Goal: Task Accomplishment & Management: Use online tool/utility

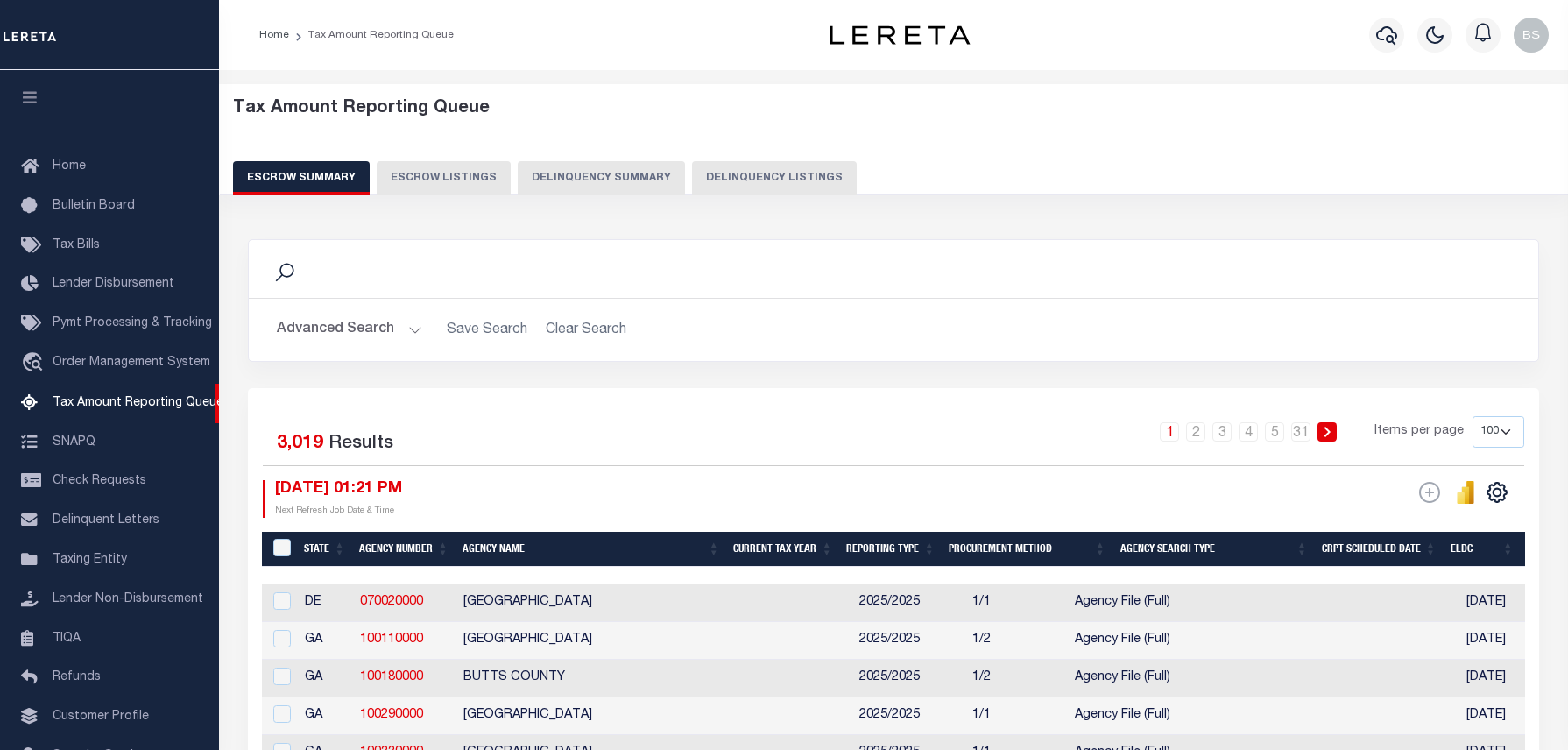
select select "100"
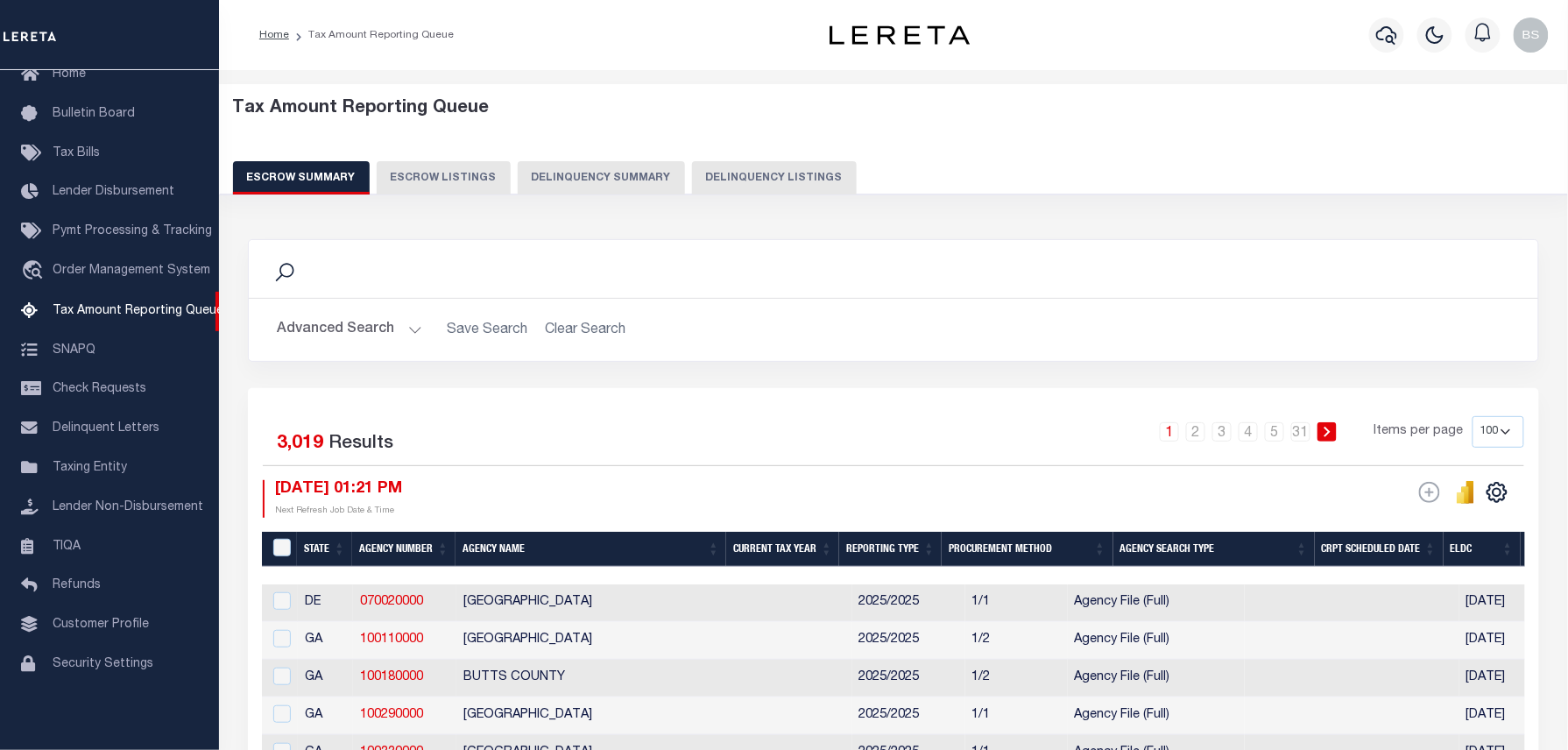
click at [743, 193] on button "Delinquency Listings" at bounding box center [774, 178] width 165 height 34
select select "100"
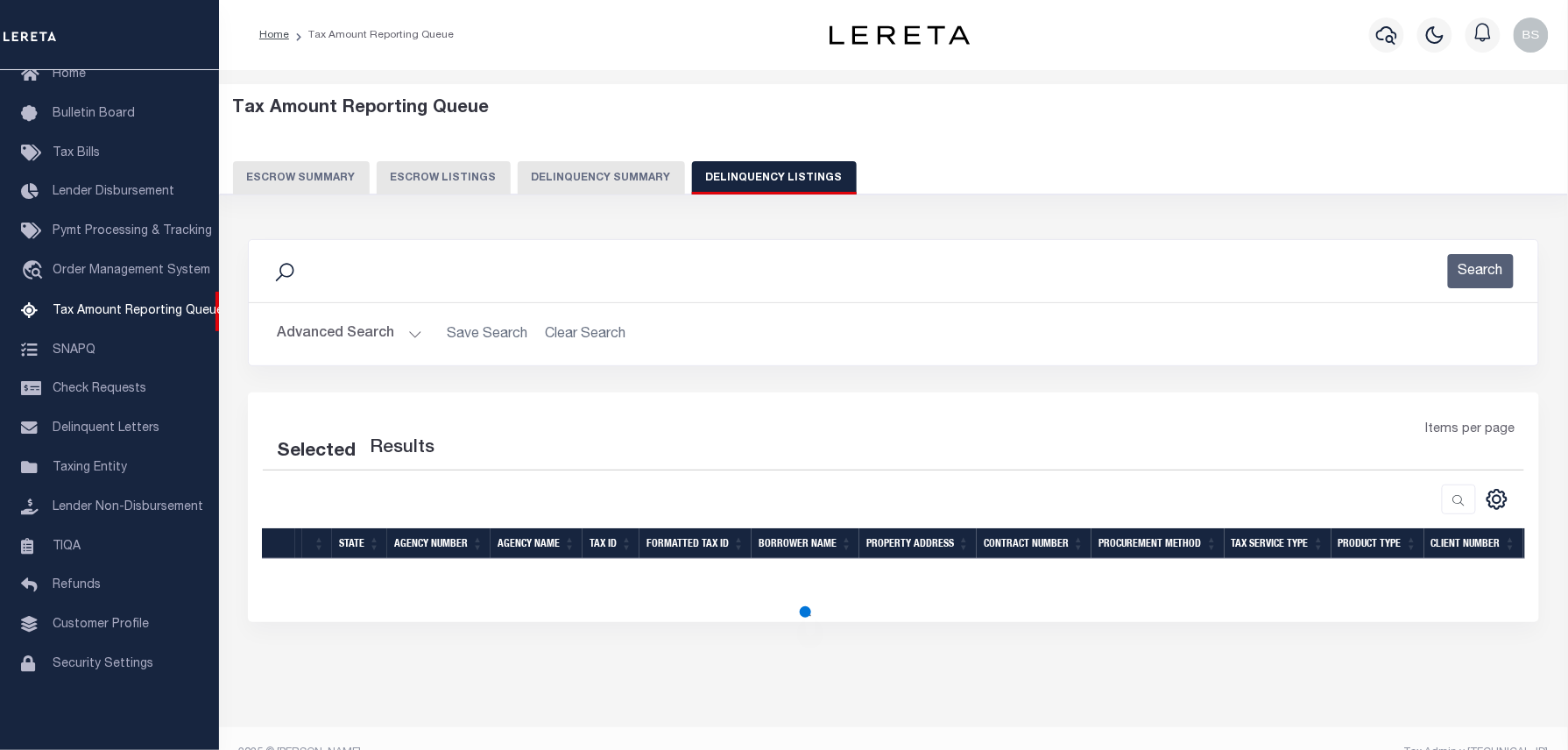
select select "100"
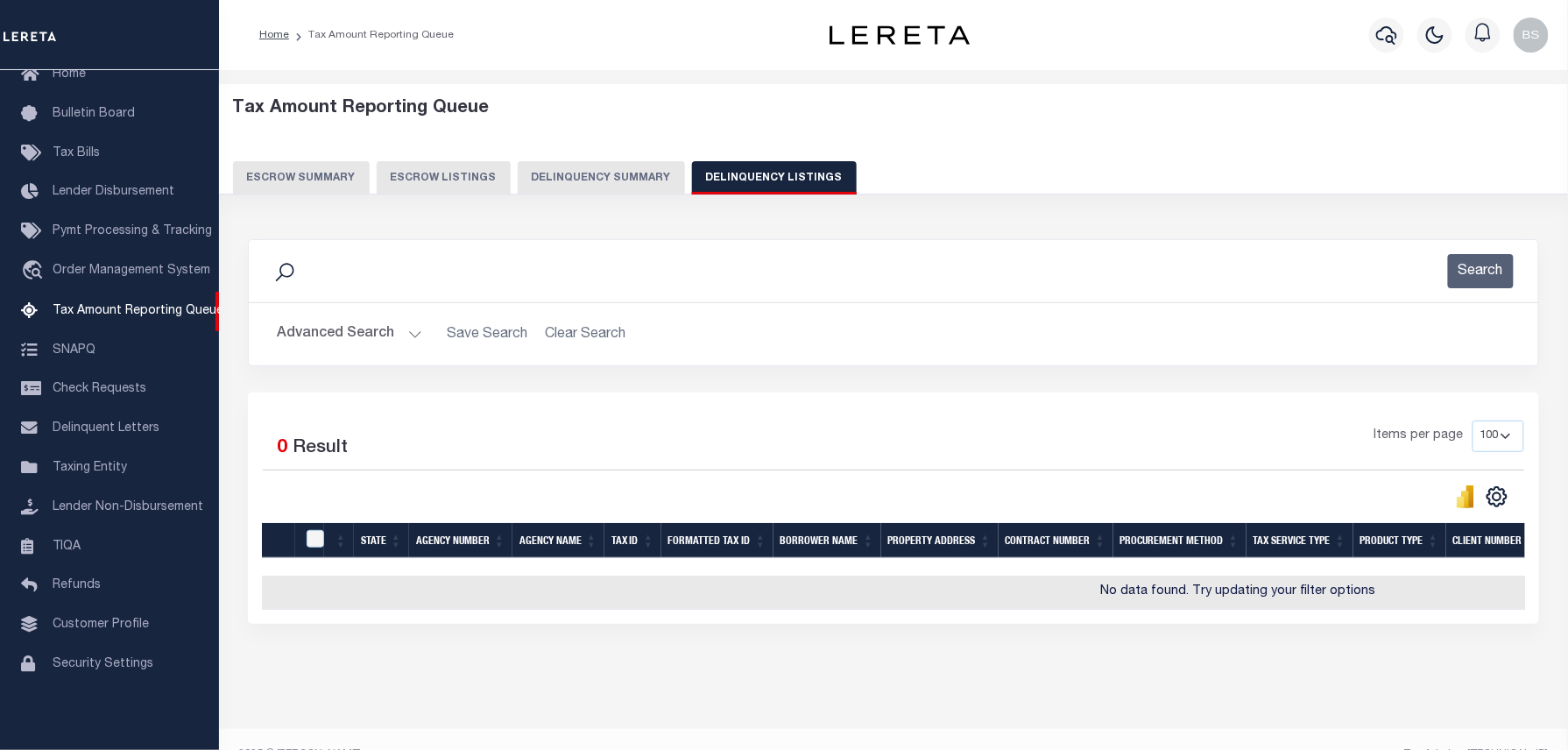
click at [337, 334] on button "Advanced Search" at bounding box center [350, 334] width 146 height 34
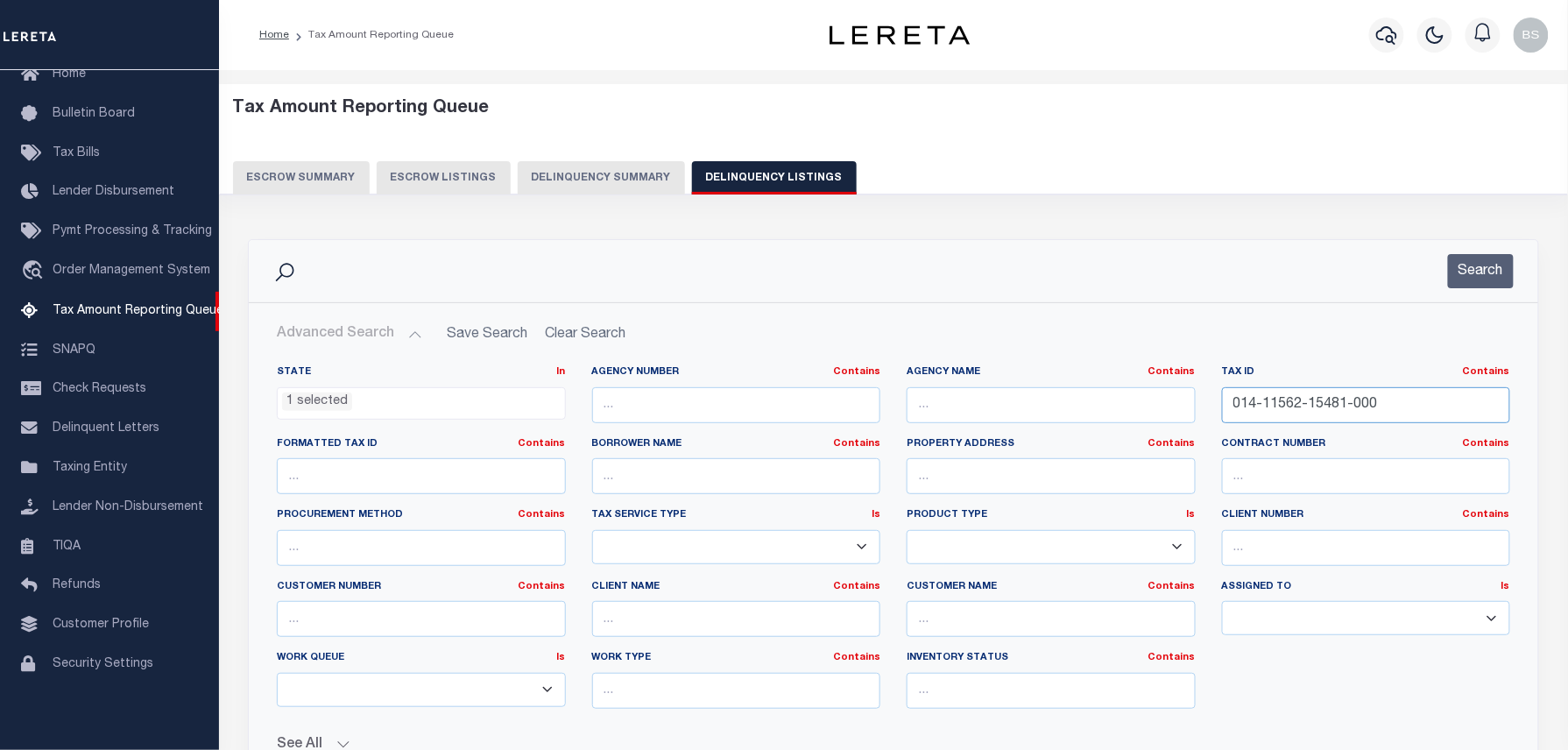
drag, startPoint x: 1216, startPoint y: 406, endPoint x: 1097, endPoint y: 399, distance: 119.2
click at [1086, 401] on div "State In In AK AL AR AZ CA CO CT DC DE FL GA GU HI IA ID IL IN KS [GEOGRAPHIC_D…" at bounding box center [893, 544] width 1260 height 358
paste input "76-15502"
type input "014-11576-15502-000"
click at [1493, 257] on button "Search" at bounding box center [1481, 271] width 65 height 34
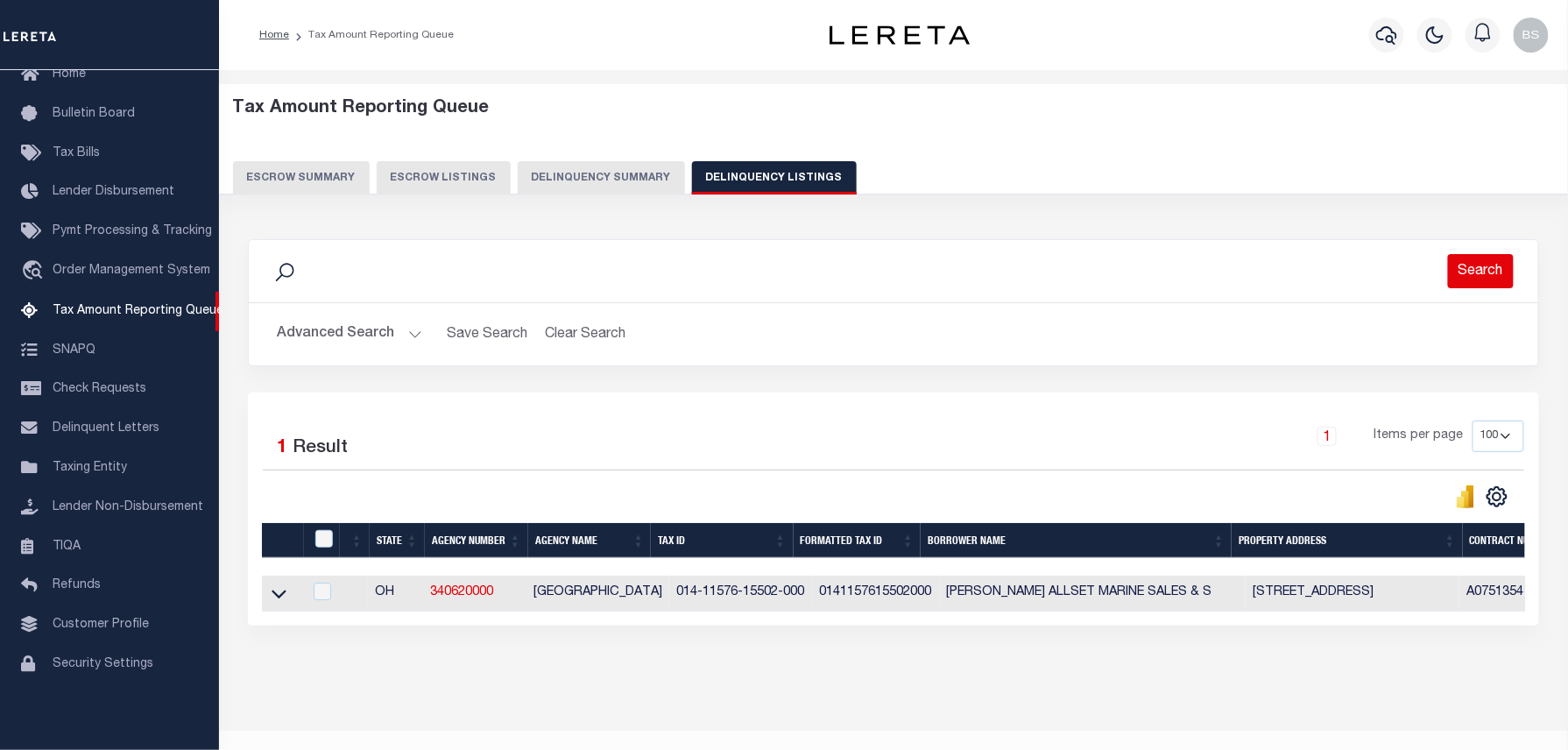
click at [1479, 271] on button "Search" at bounding box center [1481, 271] width 65 height 34
click at [275, 598] on icon at bounding box center [279, 595] width 15 height 9
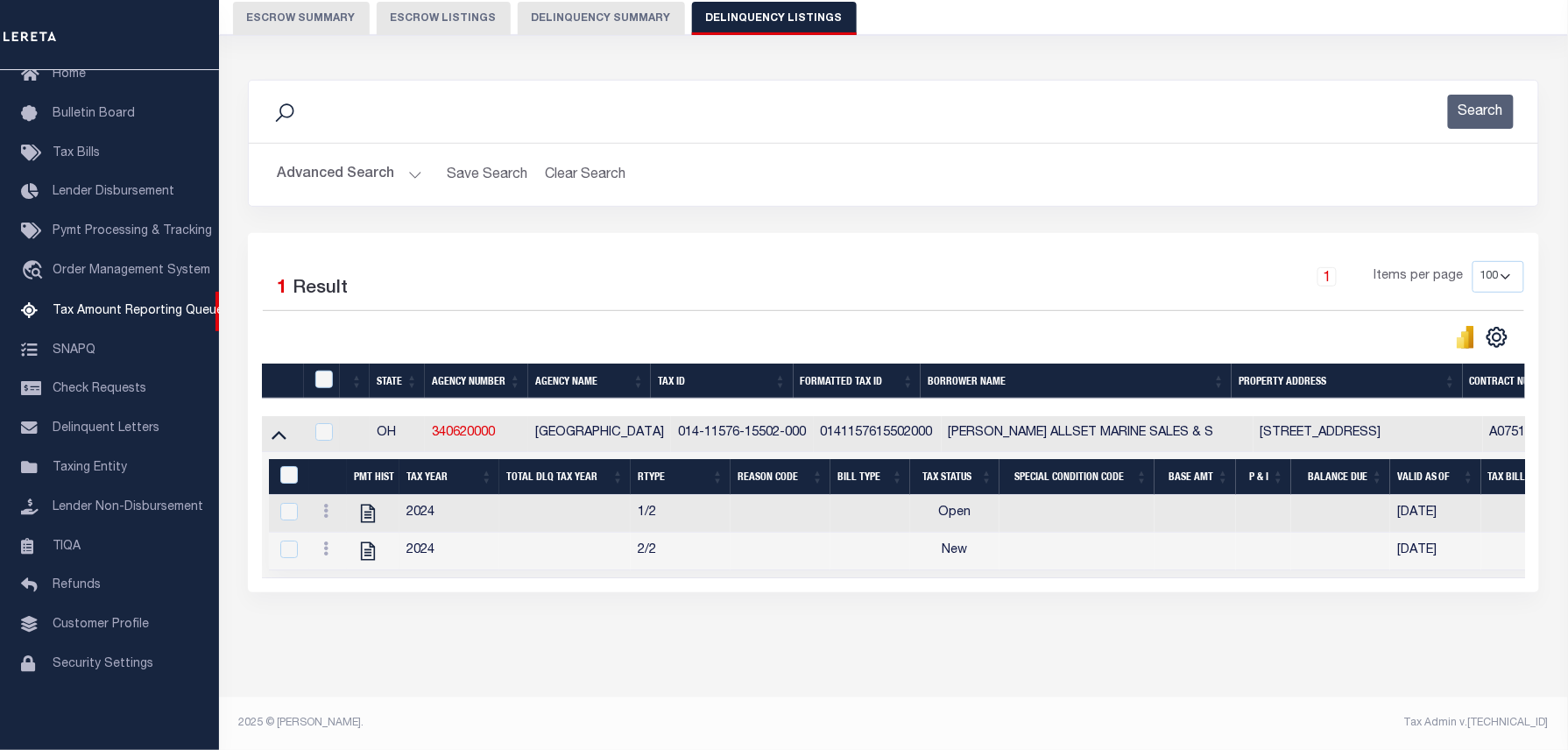
scroll to position [178, 0]
click at [366, 503] on icon "" at bounding box center [368, 514] width 23 height 23
checkbox input "true"
